Goal: Transaction & Acquisition: Purchase product/service

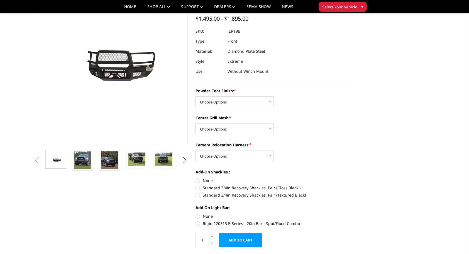
scroll to position [56, 0]
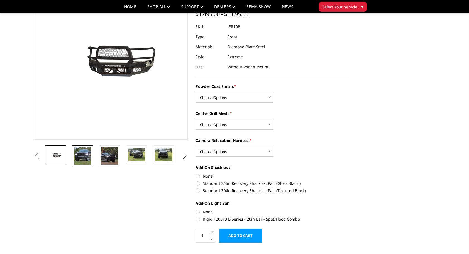
click at [80, 156] on img at bounding box center [83, 156] width 18 height 18
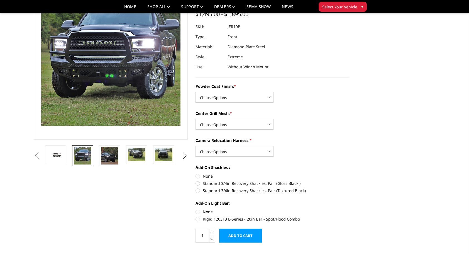
scroll to position [19, 0]
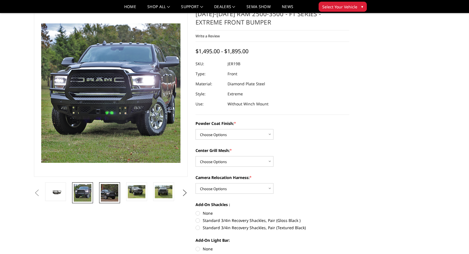
click at [110, 198] on img at bounding box center [110, 193] width 18 height 18
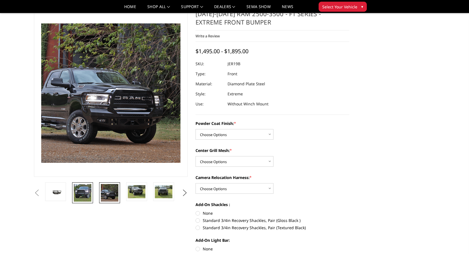
click at [83, 192] on img at bounding box center [83, 193] width 18 height 18
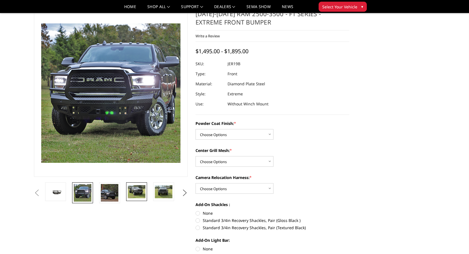
click at [134, 191] on img at bounding box center [137, 191] width 18 height 13
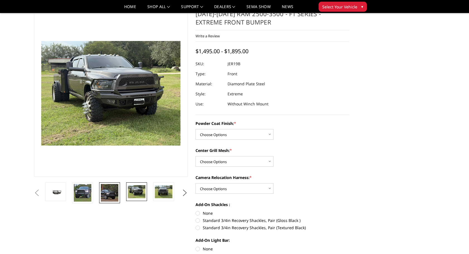
click at [112, 196] on img at bounding box center [110, 193] width 18 height 18
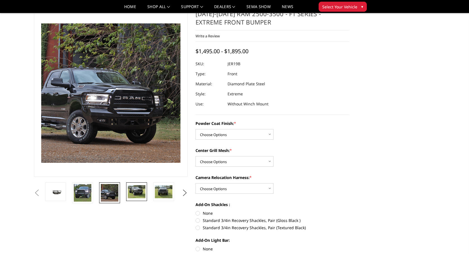
click at [136, 194] on img at bounding box center [137, 191] width 18 height 13
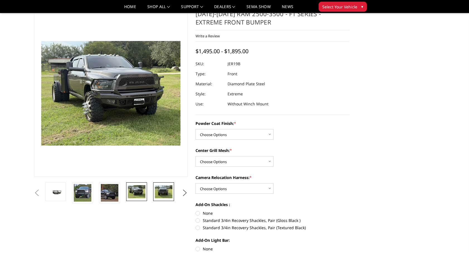
click at [159, 191] on img at bounding box center [164, 191] width 18 height 13
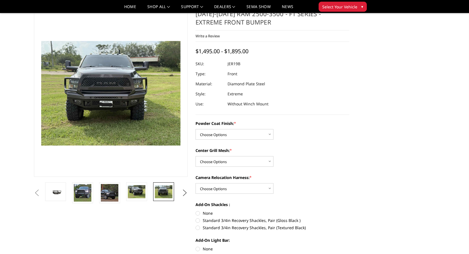
scroll to position [0, 0]
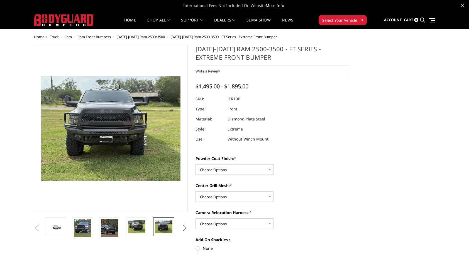
click at [68, 36] on span "Ram" at bounding box center [68, 36] width 8 height 5
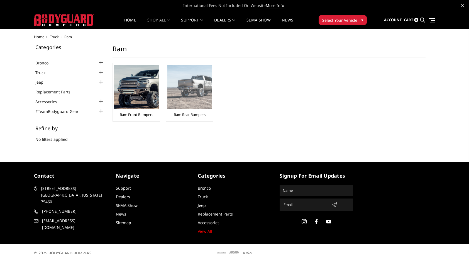
click at [187, 89] on img at bounding box center [189, 87] width 45 height 45
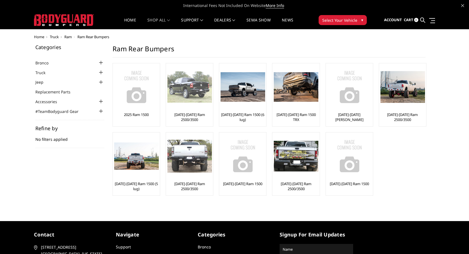
click at [190, 118] on link "[DATE]-[DATE] Ram 2500/3500" at bounding box center [189, 117] width 44 height 10
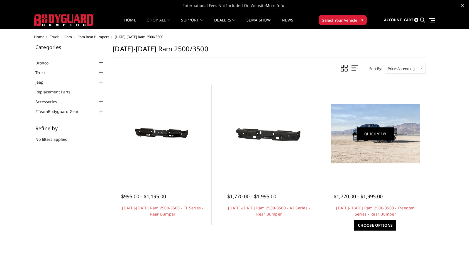
click at [386, 134] on link "Quick view" at bounding box center [375, 133] width 37 height 13
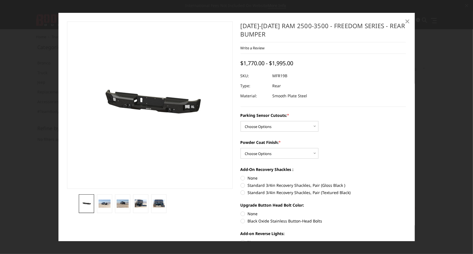
click at [405, 22] on span "×" at bounding box center [407, 21] width 5 height 12
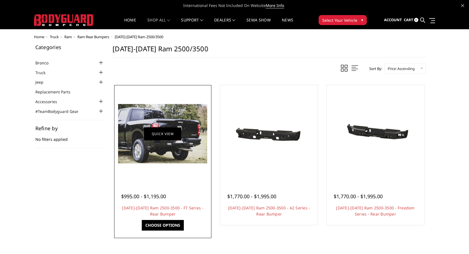
click at [151, 132] on link "Quick view" at bounding box center [162, 133] width 37 height 13
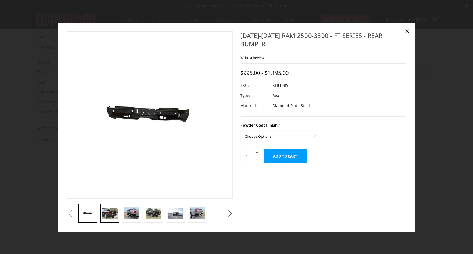
click at [117, 210] on img at bounding box center [110, 213] width 16 height 11
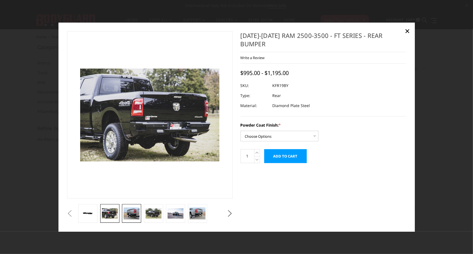
click at [131, 215] on img at bounding box center [132, 213] width 16 height 12
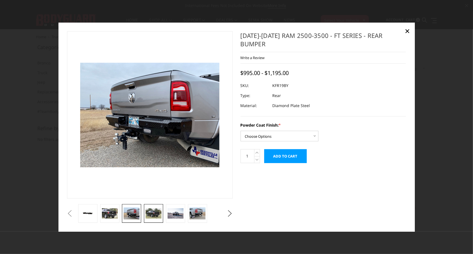
click at [156, 209] on img at bounding box center [154, 213] width 16 height 11
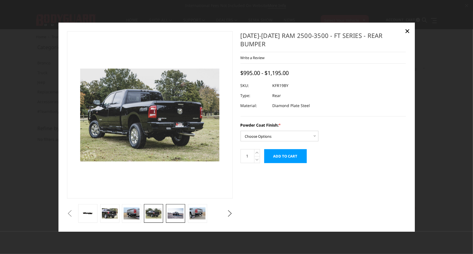
click at [175, 211] on img at bounding box center [176, 213] width 16 height 11
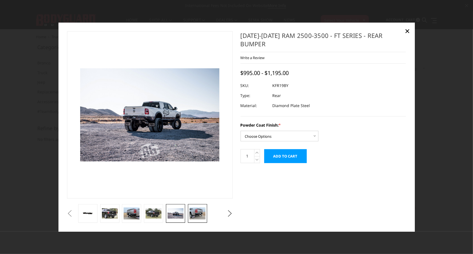
click at [197, 213] on img at bounding box center [198, 213] width 16 height 12
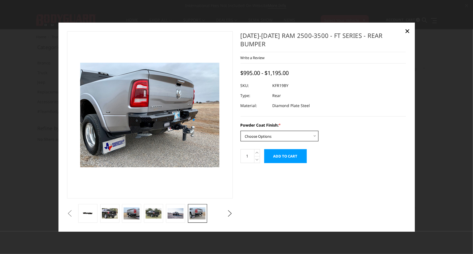
click at [317, 131] on select "Choose Options Bare Metal Gloss Black Powder Coat Textured Black Powder Coat" at bounding box center [280, 136] width 78 height 11
select select "3415"
click at [241, 131] on select "Choose Options Bare Metal Gloss Black Powder Coat Textured Black Powder Coat" at bounding box center [280, 136] width 78 height 11
click at [407, 31] on span "×" at bounding box center [407, 31] width 5 height 12
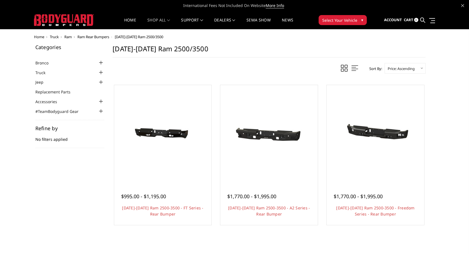
click at [67, 37] on span "Ram" at bounding box center [68, 36] width 8 height 5
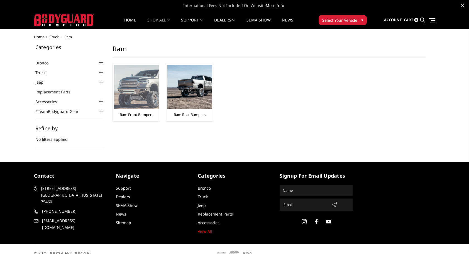
click at [125, 99] on img at bounding box center [136, 87] width 45 height 45
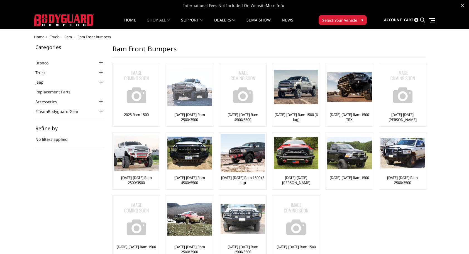
click at [196, 102] on img at bounding box center [189, 87] width 45 height 38
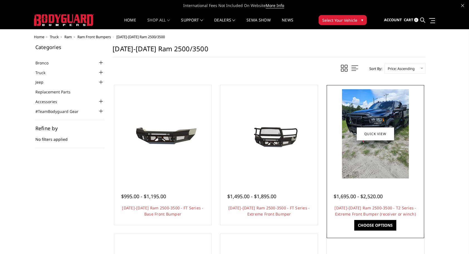
click at [369, 159] on img at bounding box center [375, 133] width 67 height 89
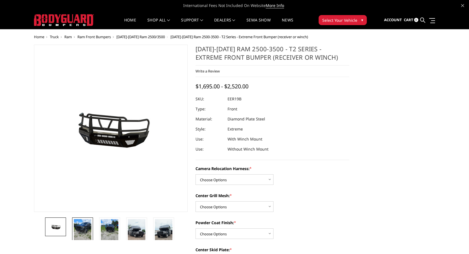
click at [85, 226] on img at bounding box center [83, 230] width 18 height 23
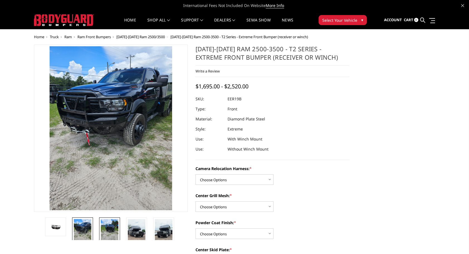
click at [112, 226] on img at bounding box center [110, 230] width 18 height 23
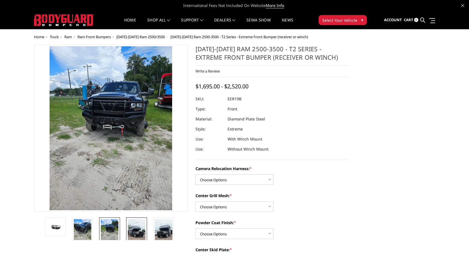
click at [127, 226] on link at bounding box center [136, 234] width 21 height 35
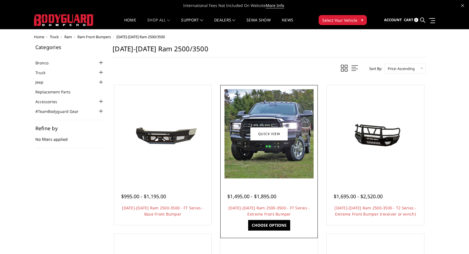
click at [276, 153] on img at bounding box center [268, 133] width 89 height 89
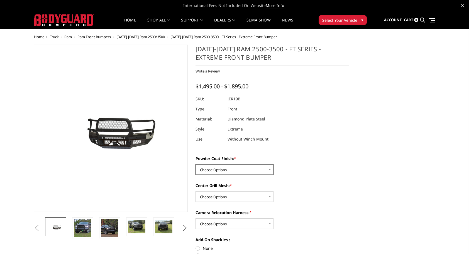
click at [270, 171] on select "Choose Options Bare Metal Gloss Black Powder Coat Textured Black Powder Coat" at bounding box center [234, 169] width 78 height 11
select select "3215"
click at [195, 164] on select "Choose Options Bare Metal Gloss Black Powder Coat Textured Black Powder Coat" at bounding box center [234, 169] width 78 height 11
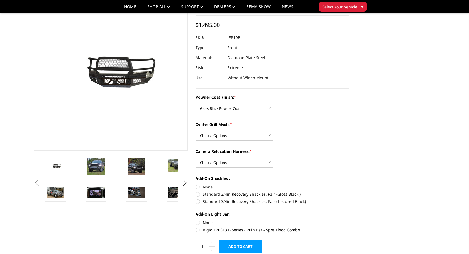
scroll to position [56, 0]
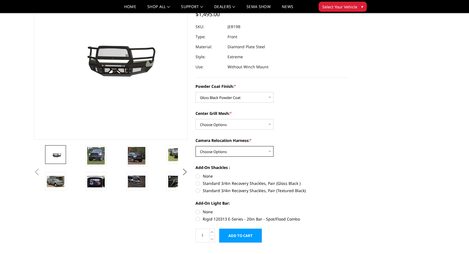
click at [270, 151] on select "Choose Options WITH Camera Relocation Harness WITHOUT Camera Relocation Harness" at bounding box center [234, 151] width 78 height 11
select select "3220"
click at [195, 146] on select "Choose Options WITH Camera Relocation Harness WITHOUT Camera Relocation Harness" at bounding box center [234, 151] width 78 height 11
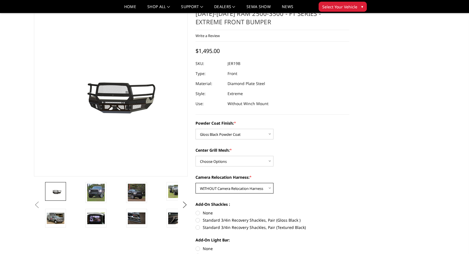
scroll to position [0, 0]
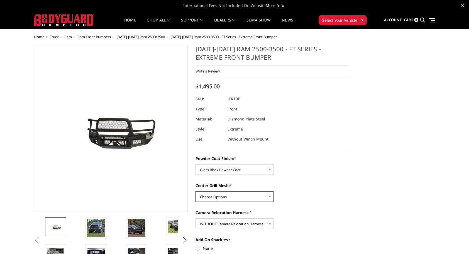
click at [270, 198] on select "Choose Options WITH Expanded Metal in Center Grill WITHOUT Expanded Metal in Ce…" at bounding box center [234, 196] width 78 height 11
click at [195, 191] on select "Choose Options WITH Expanded Metal in Center Grill WITHOUT Expanded Metal in Ce…" at bounding box center [234, 196] width 78 height 11
click at [270, 194] on select "Choose Options WITH Expanded Metal in Center Grill WITHOUT Expanded Metal in Ce…" at bounding box center [234, 196] width 78 height 11
select select "3218"
click at [195, 191] on select "Choose Options WITH Expanded Metal in Center Grill WITHOUT Expanded Metal in Ce…" at bounding box center [234, 196] width 78 height 11
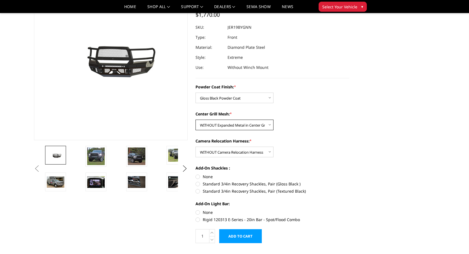
scroll to position [56, 0]
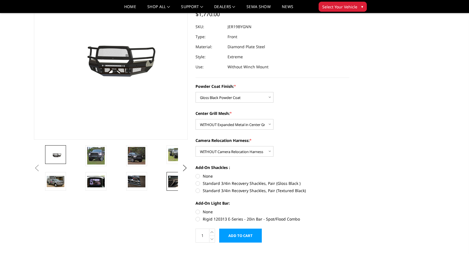
click at [171, 179] on img at bounding box center [177, 181] width 18 height 12
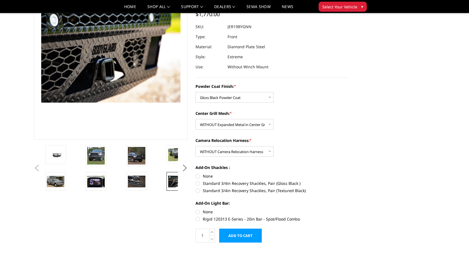
scroll to position [42, 0]
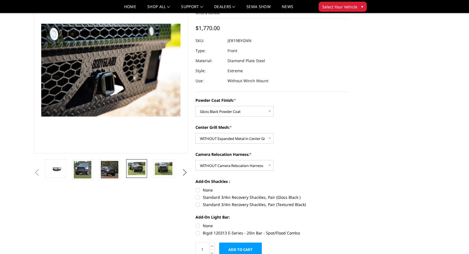
click at [135, 168] on img at bounding box center [137, 168] width 18 height 13
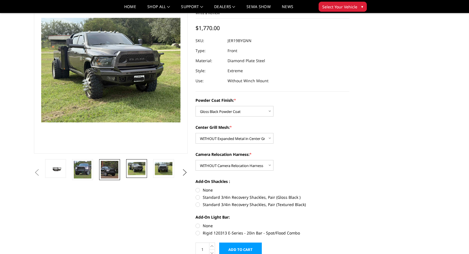
click at [115, 169] on img at bounding box center [110, 170] width 18 height 18
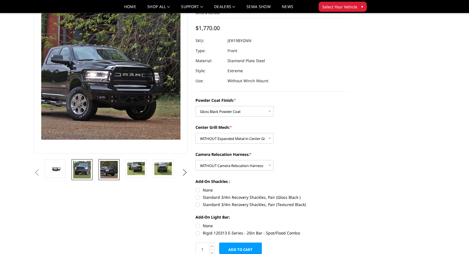
click at [86, 172] on img at bounding box center [82, 170] width 18 height 18
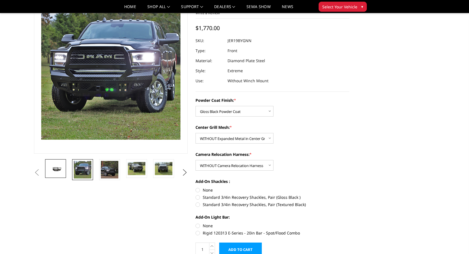
click at [64, 169] on link at bounding box center [55, 168] width 21 height 19
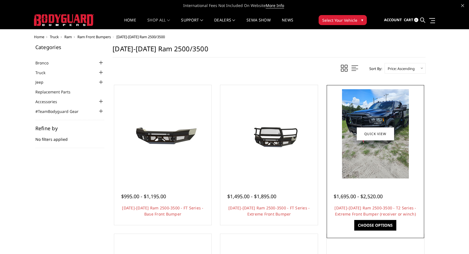
click at [358, 202] on div "$1,695.00 - $2,520.00 2019-2026 Ram 2500-3500 - T2 Series - Extreme Front Bumpe…" at bounding box center [375, 202] width 95 height 42
click at [384, 162] on img at bounding box center [375, 133] width 67 height 89
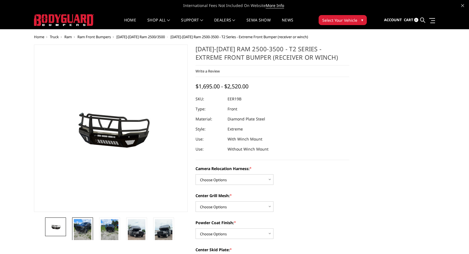
click at [86, 232] on img at bounding box center [83, 230] width 18 height 23
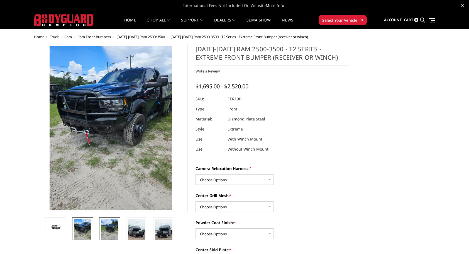
click at [107, 224] on img at bounding box center [110, 230] width 18 height 23
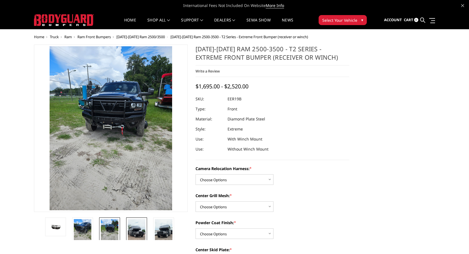
click at [131, 226] on img at bounding box center [137, 234] width 18 height 31
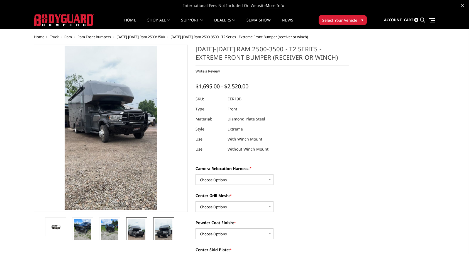
click at [159, 226] on img at bounding box center [164, 234] width 18 height 31
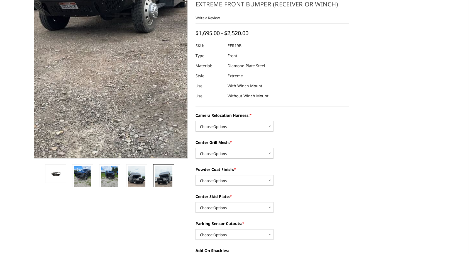
scroll to position [56, 0]
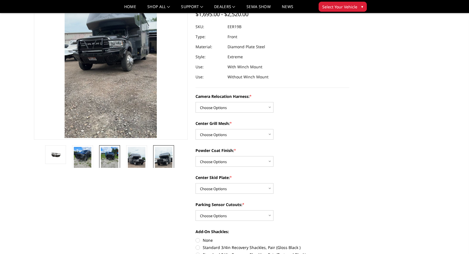
click at [114, 158] on img at bounding box center [110, 158] width 18 height 23
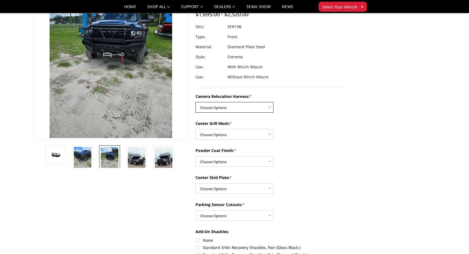
click at [270, 107] on select "Choose Options Without camera harness With camera harness" at bounding box center [234, 107] width 78 height 11
select select "3820"
click at [195, 102] on select "Choose Options Without camera harness With camera harness" at bounding box center [234, 107] width 78 height 11
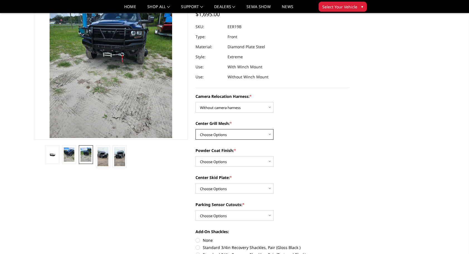
click at [271, 134] on select "Choose Options Without expanded metal With expanded metal" at bounding box center [234, 134] width 78 height 11
select select "3817"
click at [195, 129] on select "Choose Options Without expanded metal With expanded metal" at bounding box center [234, 134] width 78 height 11
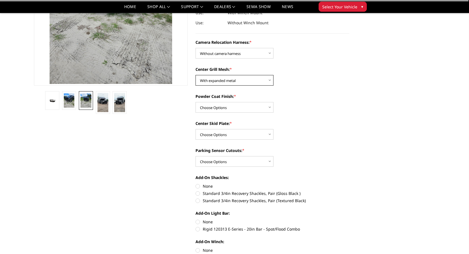
scroll to position [111, 0]
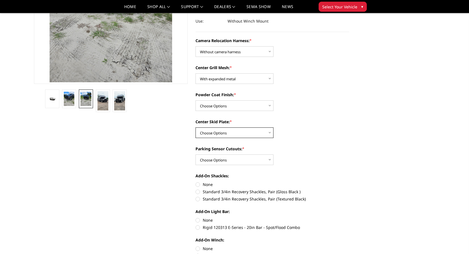
click at [269, 133] on select "Choose Options Winch Mount Skid Plate Standard Skid Plate (included) 2" Receive…" at bounding box center [234, 132] width 78 height 11
select select "3811"
click at [195, 127] on select "Choose Options Winch Mount Skid Plate Standard Skid Plate (included) 2" Receive…" at bounding box center [234, 132] width 78 height 11
click at [269, 159] on select "Choose Options Yes - With Parking Sensor Cutouts" at bounding box center [234, 159] width 78 height 11
select select "3810"
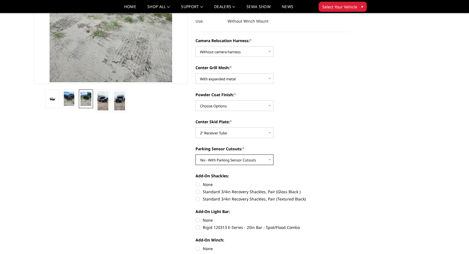
click at [195, 154] on select "Choose Options Yes - With Parking Sensor Cutouts" at bounding box center [234, 159] width 78 height 11
click at [271, 104] on select "Choose Options Textured Black Powder Coat Gloss Black Powder Coat Bare Metal" at bounding box center [234, 105] width 78 height 11
select select "3815"
click at [195, 100] on select "Choose Options Textured Black Powder Coat Gloss Black Powder Coat Bare Metal" at bounding box center [234, 105] width 78 height 11
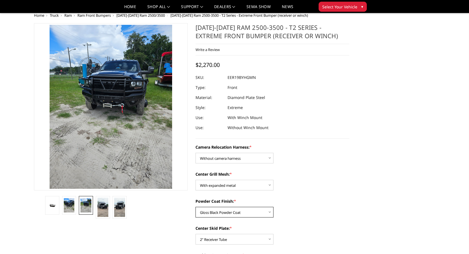
scroll to position [0, 0]
